Goal: Task Accomplishment & Management: Use online tool/utility

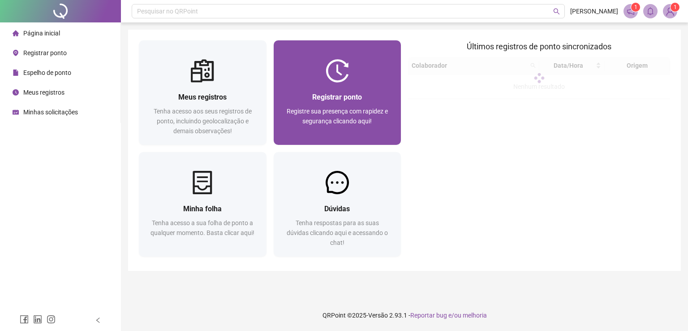
click at [355, 107] on span "Registre sua presença com rapidez e segurança clicando aqui!" at bounding box center [337, 115] width 101 height 17
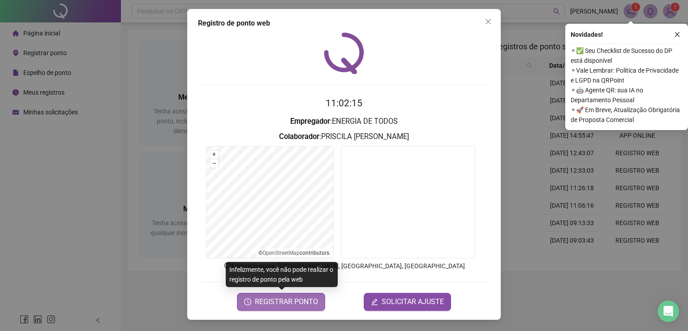
click at [300, 301] on span "REGISTRAR PONTO" at bounding box center [286, 301] width 63 height 11
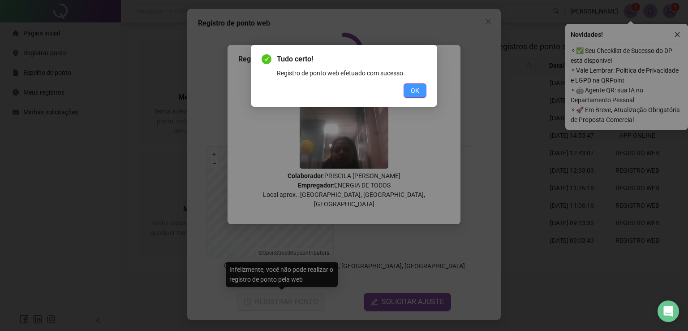
click at [420, 88] on button "OK" at bounding box center [415, 90] width 23 height 14
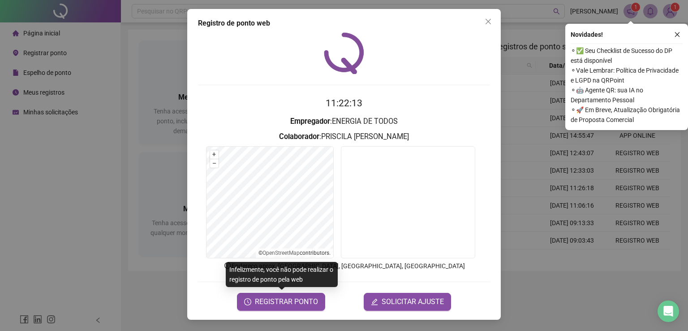
click at [275, 297] on span "REGISTRAR PONTO" at bounding box center [286, 301] width 63 height 11
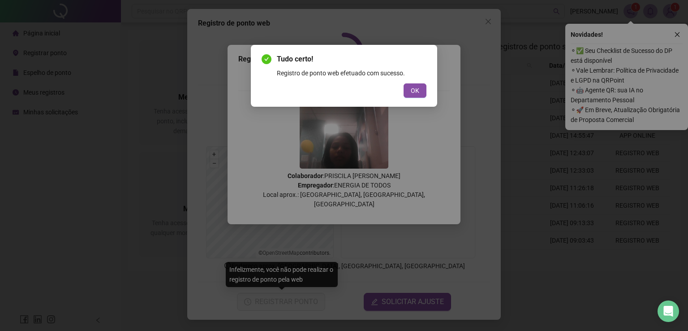
drag, startPoint x: 425, startPoint y: 88, endPoint x: 97, endPoint y: 133, distance: 330.9
click at [424, 88] on button "OK" at bounding box center [415, 90] width 23 height 14
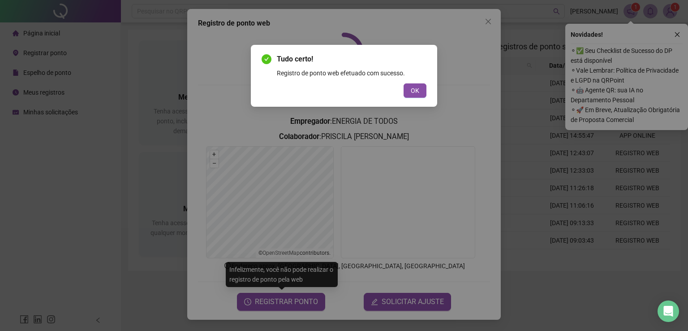
click at [97, 142] on div "Tudo certo! Registro de ponto web efetuado com sucesso. OK" at bounding box center [344, 165] width 688 height 331
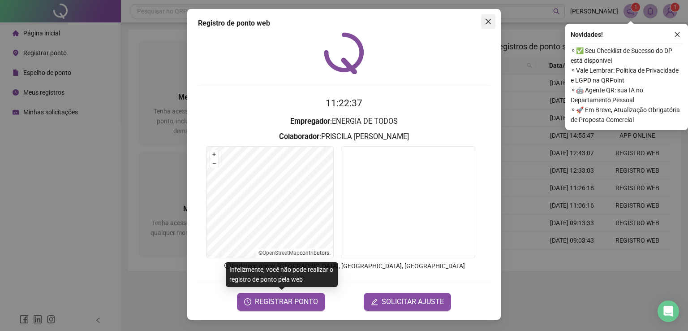
click at [489, 21] on icon "close" at bounding box center [488, 21] width 7 height 7
